Goal: Task Accomplishment & Management: Manage account settings

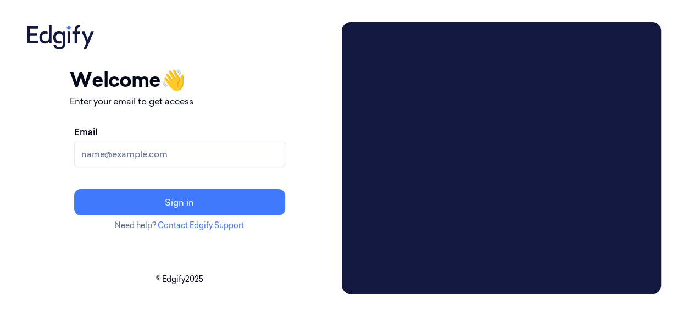
click at [162, 150] on input "Email" at bounding box center [179, 154] width 211 height 26
paste input "[EMAIL_ADDRESS][DOMAIN_NAME]"
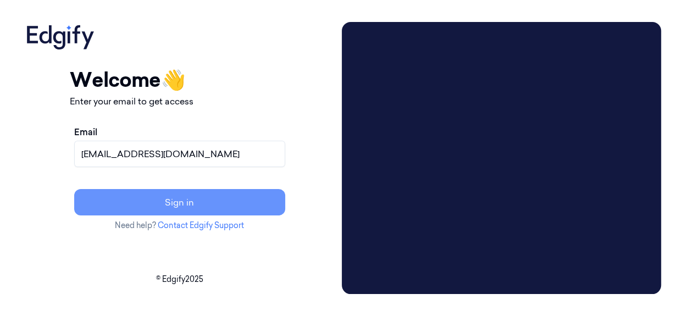
type input "[EMAIL_ADDRESS][DOMAIN_NAME]"
click at [223, 201] on button "Sign in" at bounding box center [179, 202] width 211 height 26
